Goal: Task Accomplishment & Management: Use online tool/utility

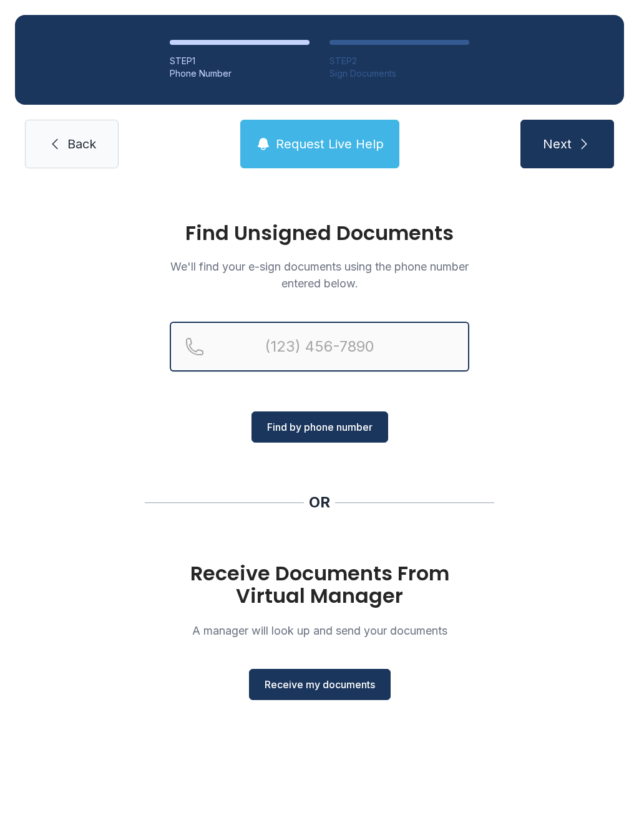
click at [307, 346] on input "Reservation phone number" at bounding box center [319, 347] width 299 height 50
type input "[PHONE_NUMBER]"
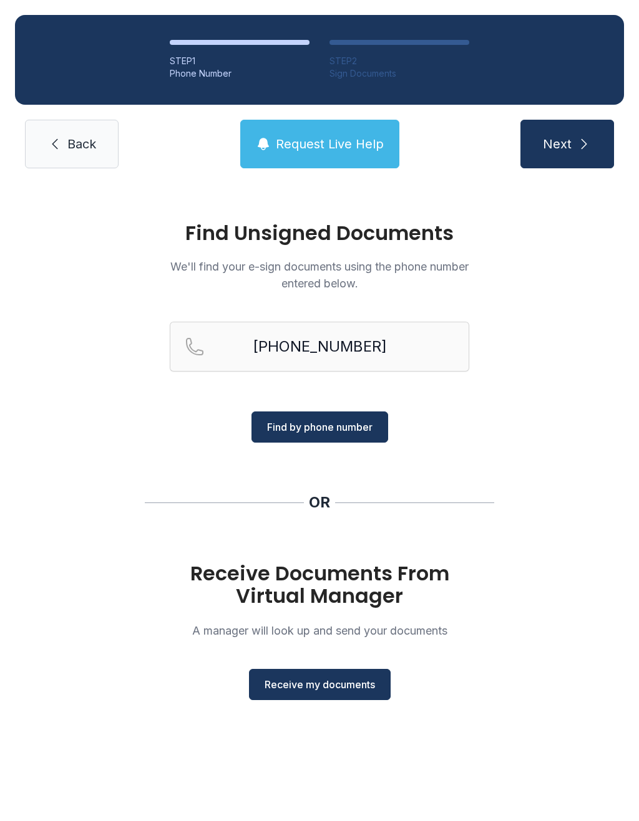
click at [327, 422] on span "Find by phone number" at bounding box center [319, 427] width 105 height 15
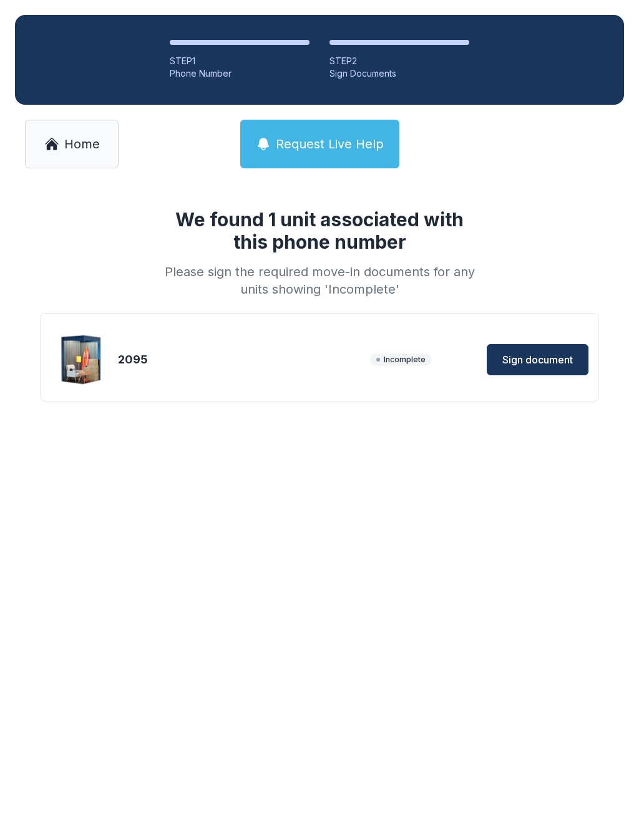
click at [535, 360] on span "Sign document" at bounding box center [537, 359] width 70 height 15
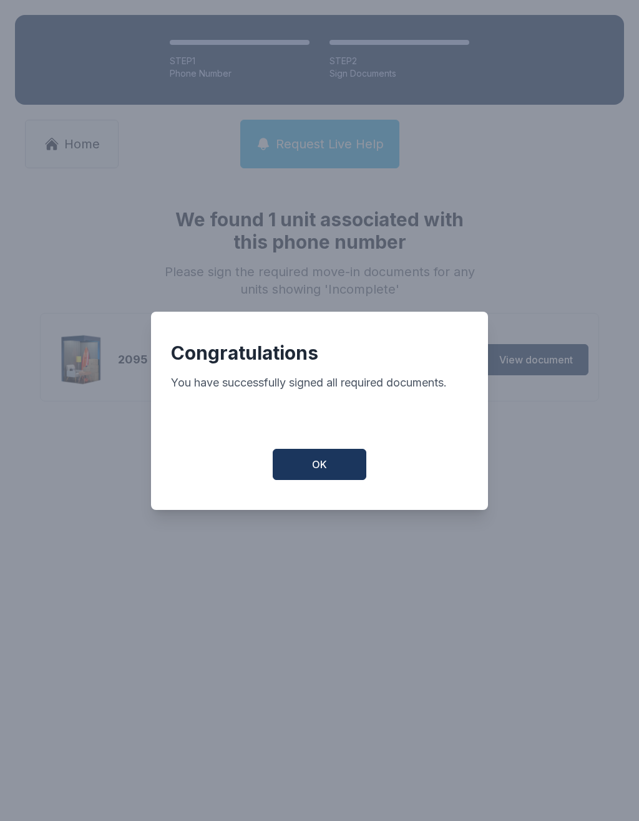
click at [326, 460] on button "OK" at bounding box center [320, 464] width 94 height 31
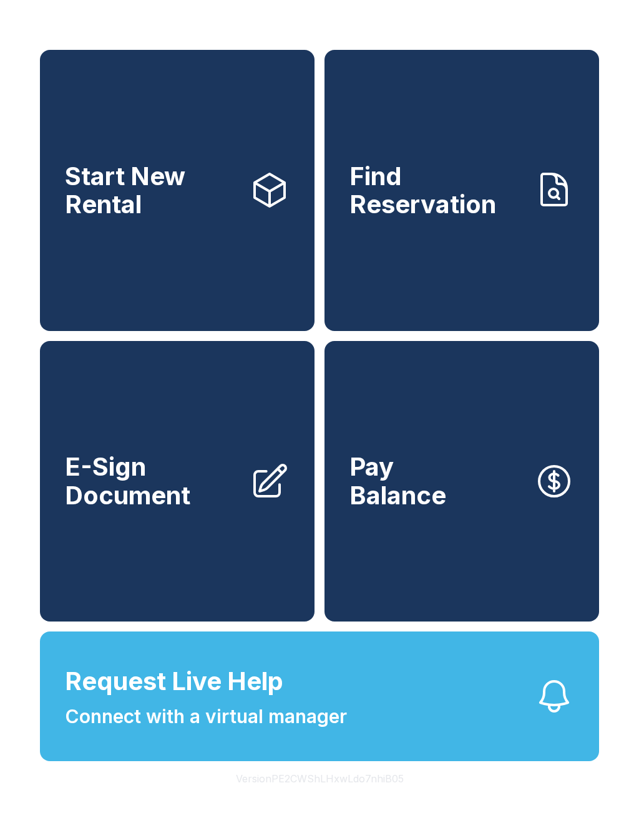
click at [325, 460] on link "Pay Balance" at bounding box center [461, 481] width 274 height 281
